Goal: Task Accomplishment & Management: Complete application form

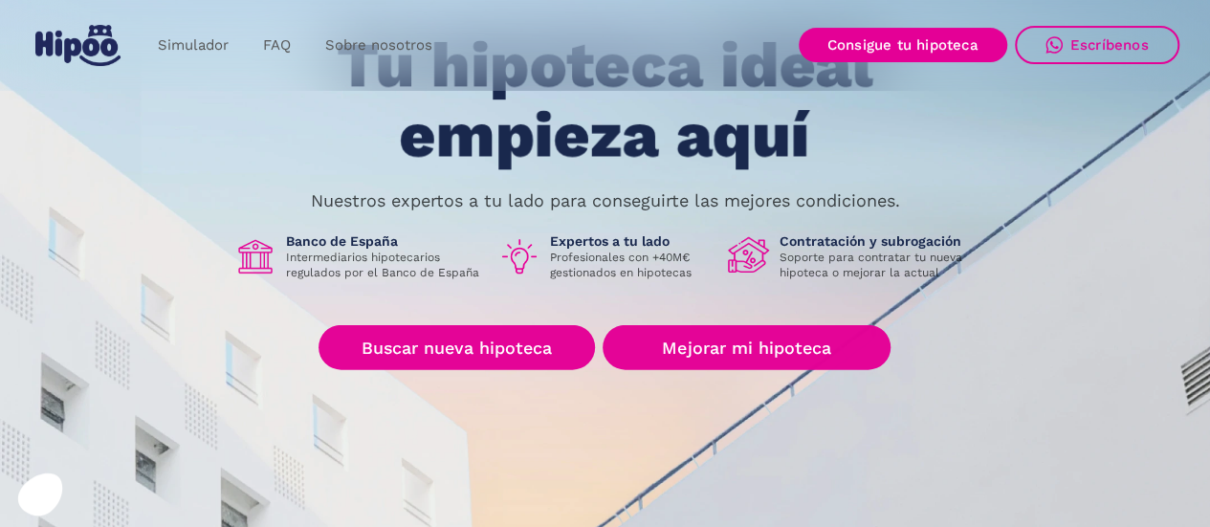
scroll to position [155, 0]
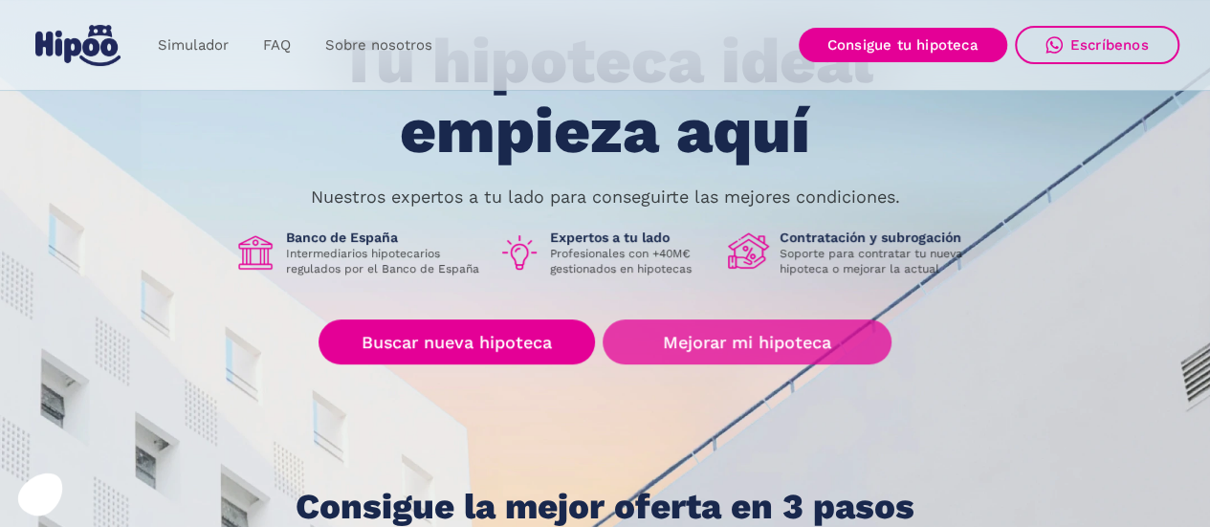
click at [675, 339] on link "Mejorar mi hipoteca" at bounding box center [747, 341] width 288 height 45
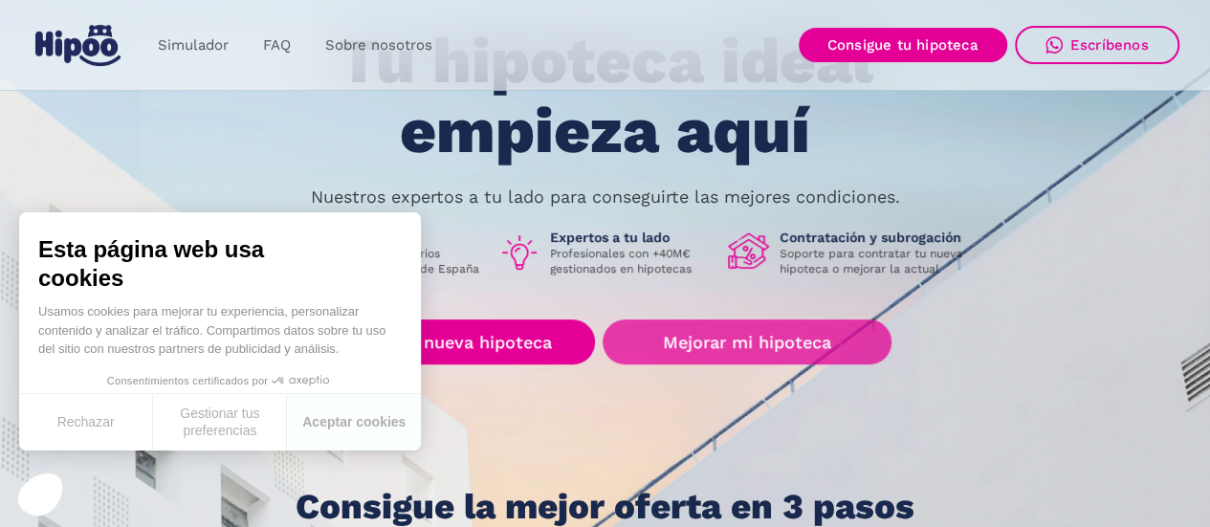
click at [741, 328] on link "Mejorar mi hipoteca" at bounding box center [747, 341] width 288 height 45
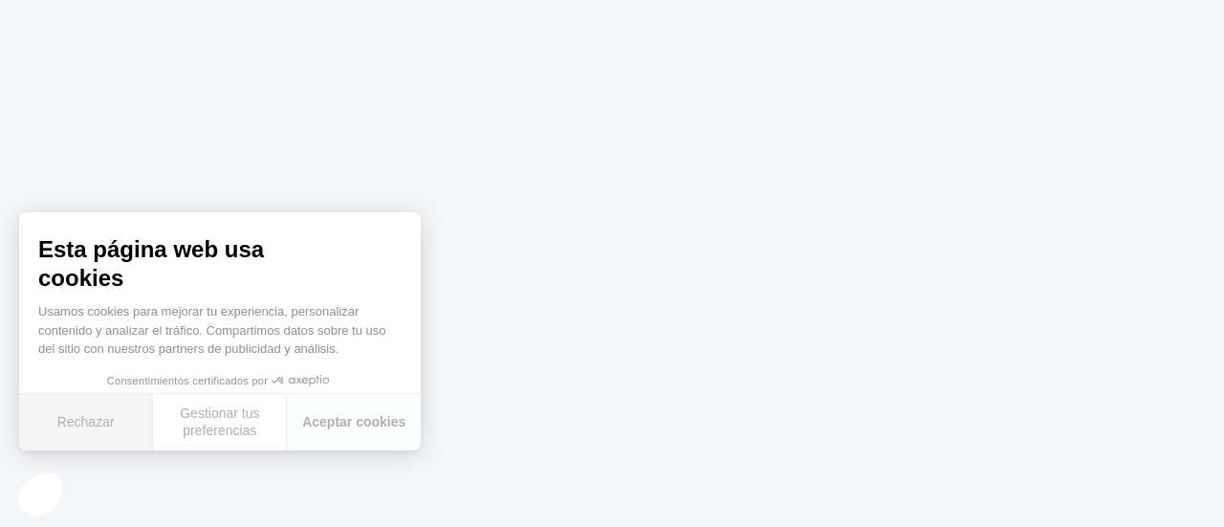
click at [95, 424] on button "Rechazar" at bounding box center [86, 422] width 134 height 56
